Goal: Task Accomplishment & Management: Manage account settings

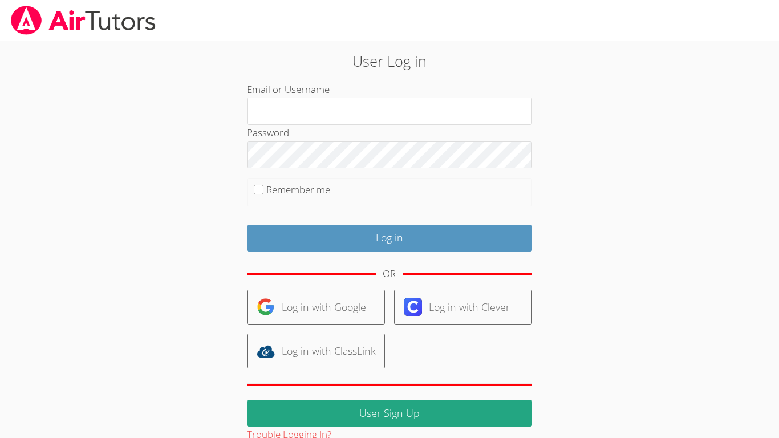
scroll to position [22, 0]
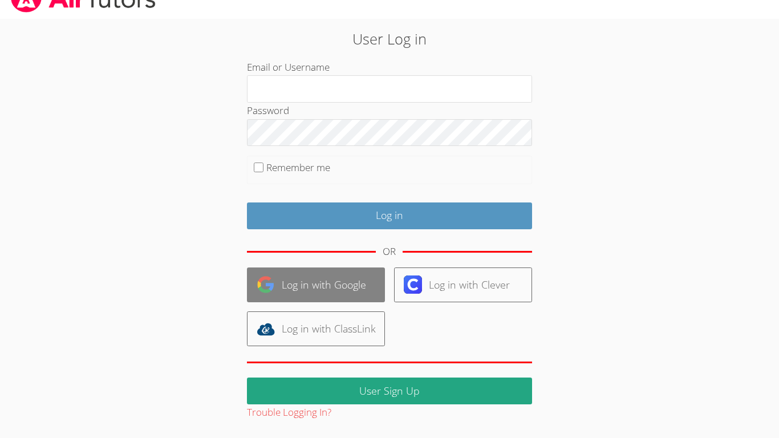
click at [346, 289] on link "Log in with Google" at bounding box center [316, 285] width 138 height 35
click at [351, 288] on link "Log in with Google" at bounding box center [316, 285] width 138 height 35
